Goal: Check status: Check status

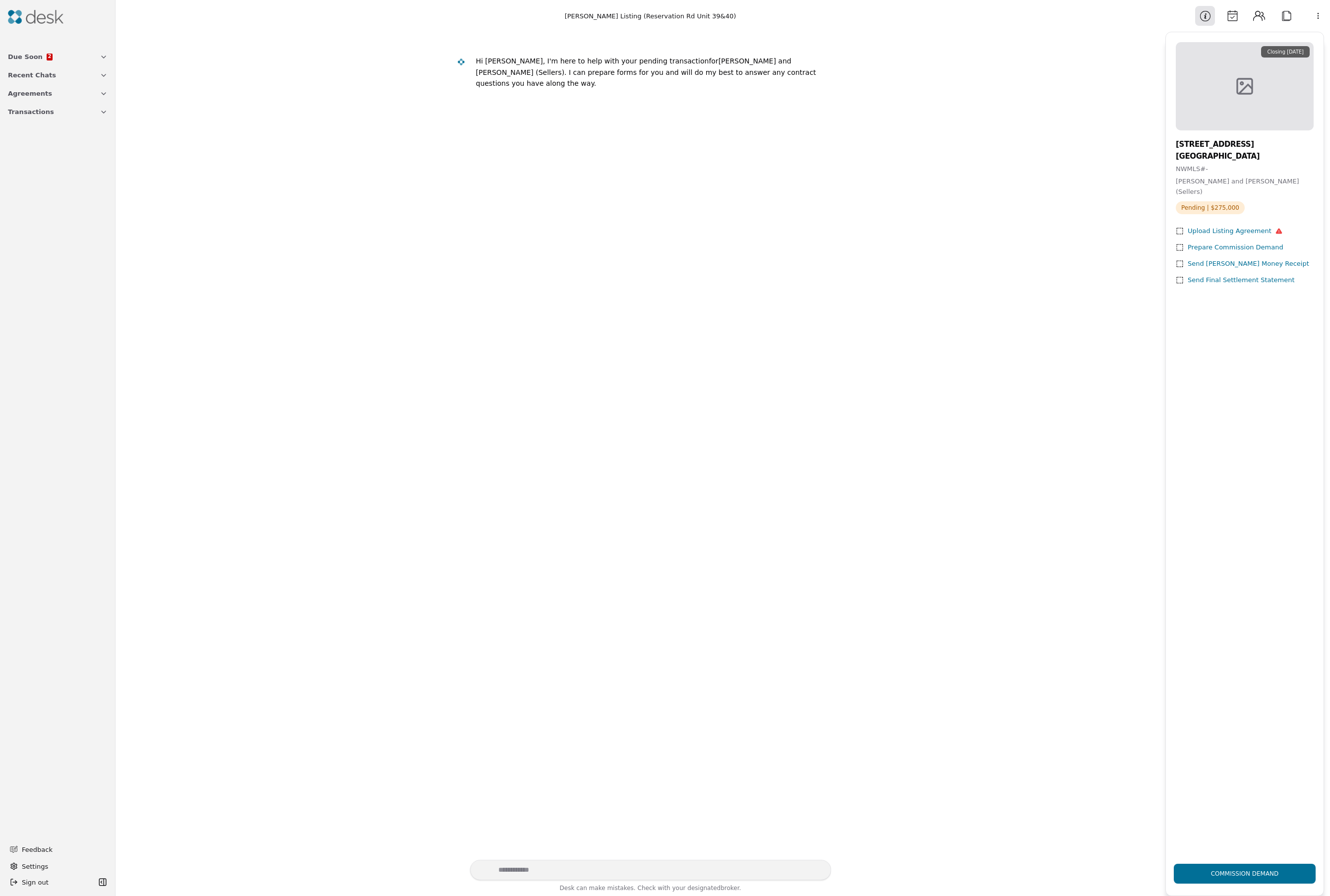
click at [22, 111] on span "Transactions" at bounding box center [31, 112] width 46 height 11
click at [35, 141] on span "[PERSON_NAME] Listing (Reservation Rd Unit 39&40)" at bounding box center [57, 140] width 99 height 11
click at [15, 14] on img at bounding box center [35, 17] width 55 height 14
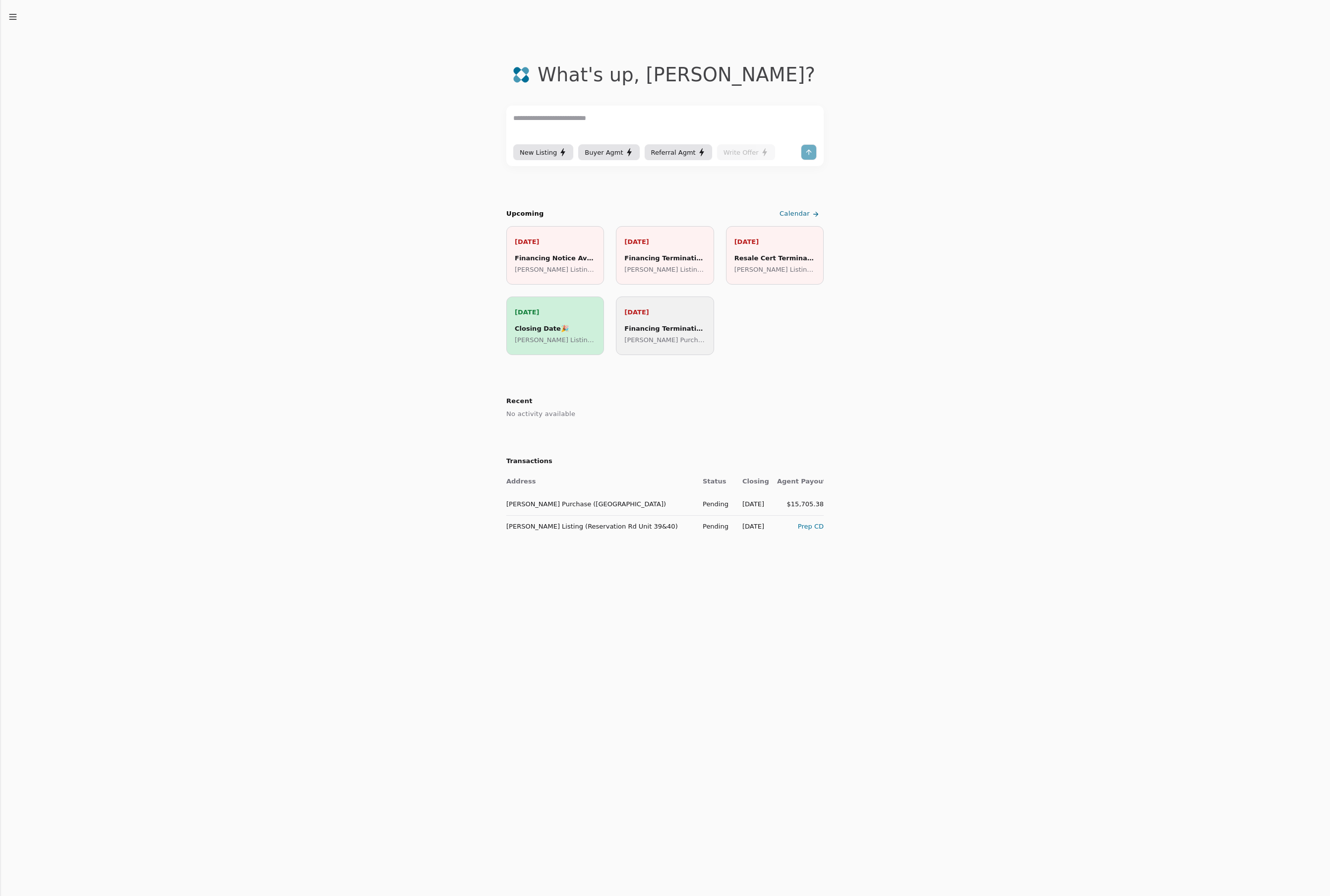
click at [803, 525] on div "Prep CD" at bounding box center [801, 527] width 47 height 11
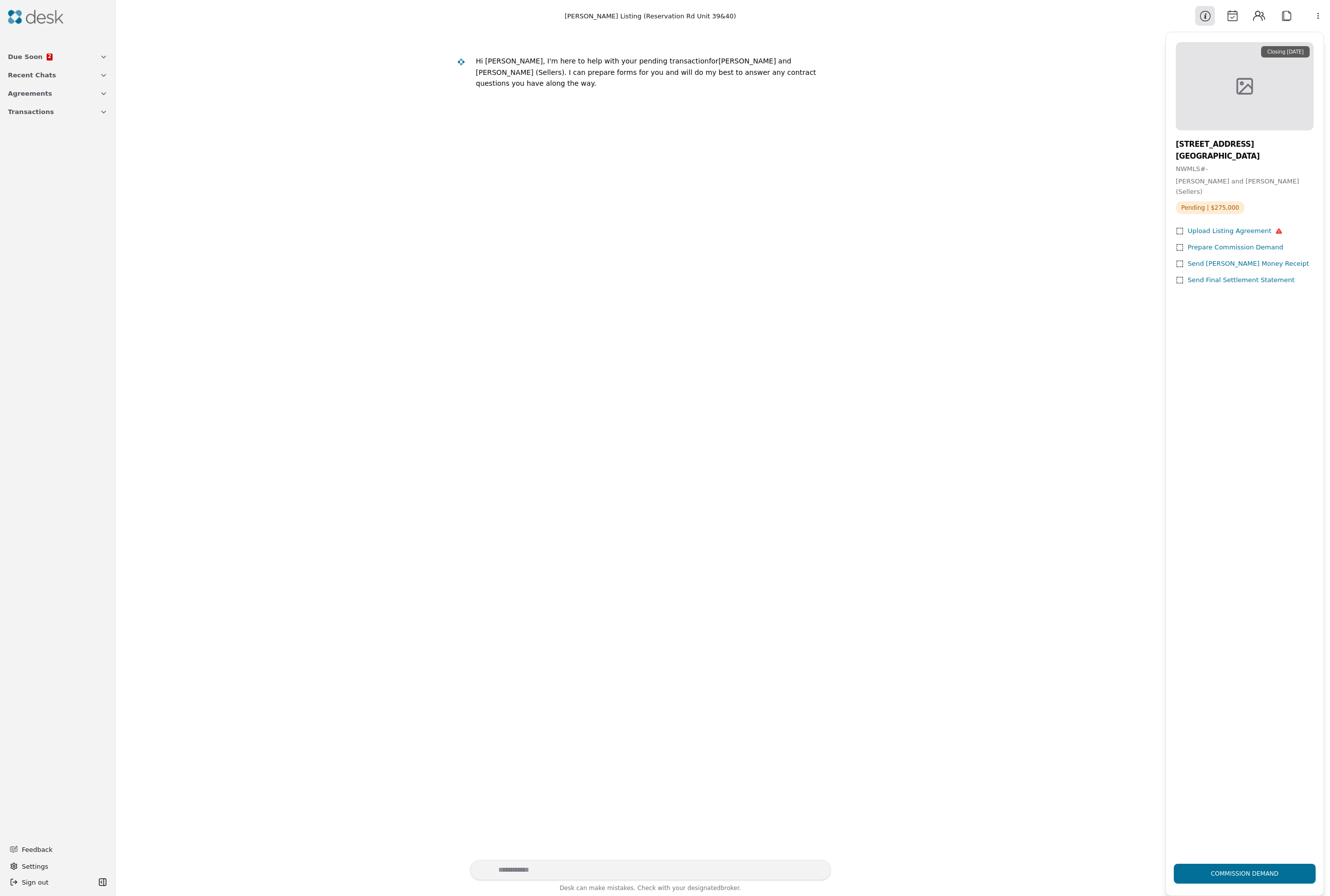
click at [21, 16] on img at bounding box center [35, 17] width 55 height 14
